Goal: Transaction & Acquisition: Purchase product/service

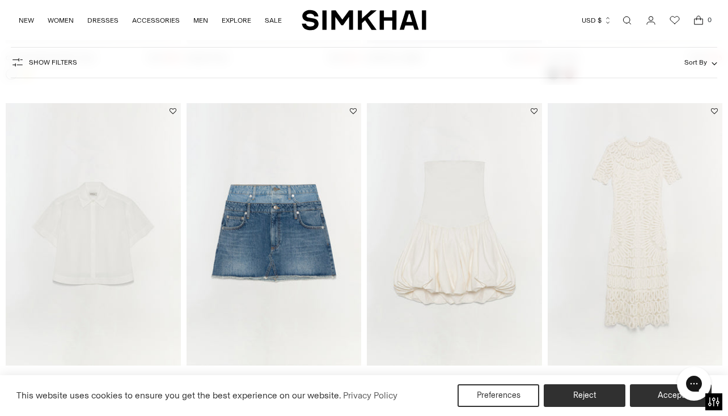
scroll to position [1275, 0]
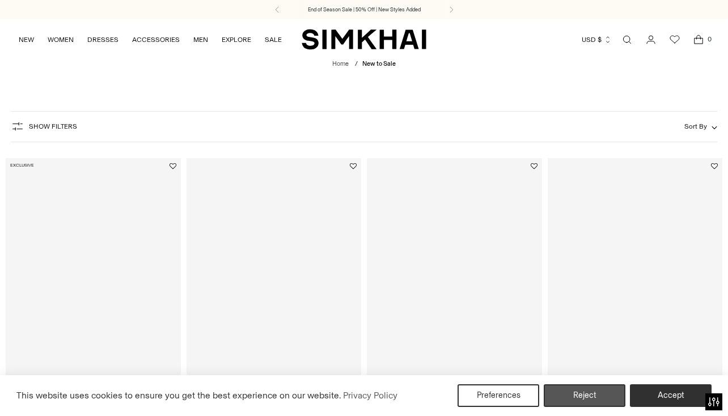
click at [590, 395] on button "Reject" at bounding box center [585, 396] width 82 height 23
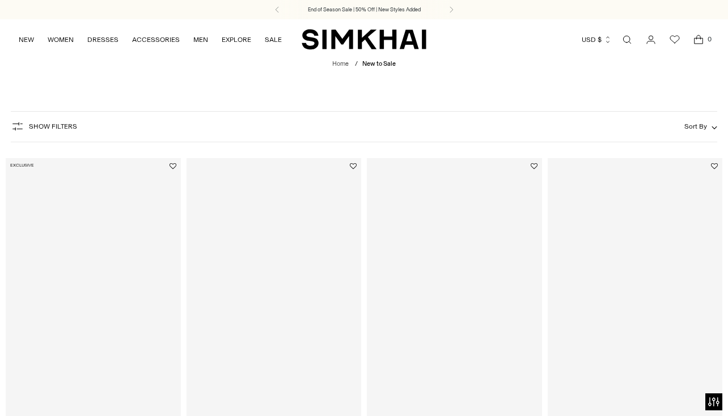
click at [0, 0] on img "Kenna Trouser" at bounding box center [0, 0] width 0 height 0
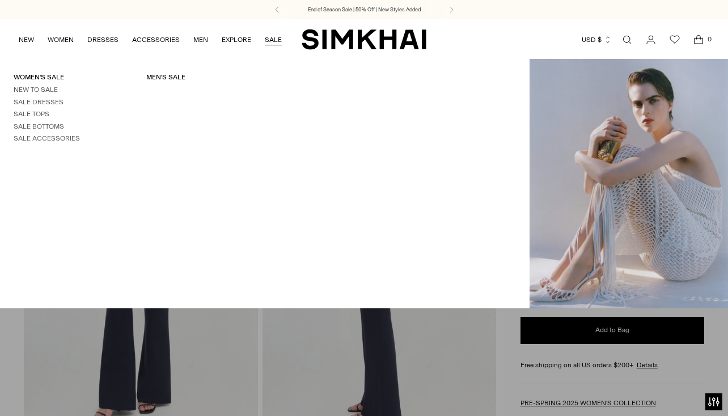
click at [275, 41] on link "SALE" at bounding box center [273, 39] width 17 height 25
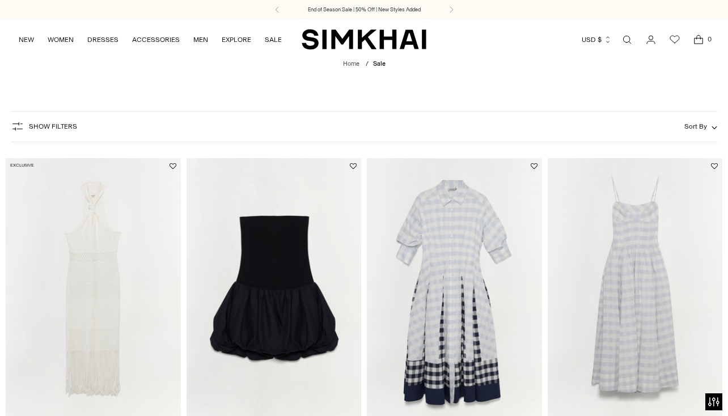
scroll to position [245, 0]
